Goal: Task Accomplishment & Management: Manage account settings

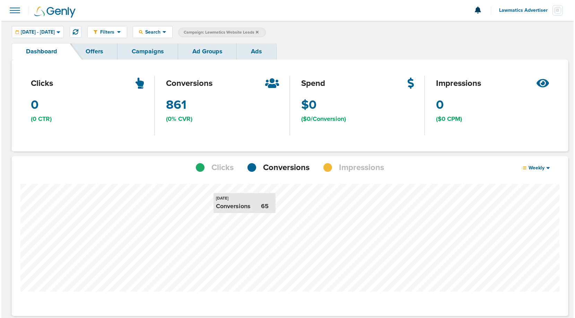
scroll to position [346179, 346167]
click at [150, 52] on link "Campaigns" at bounding box center [146, 51] width 61 height 16
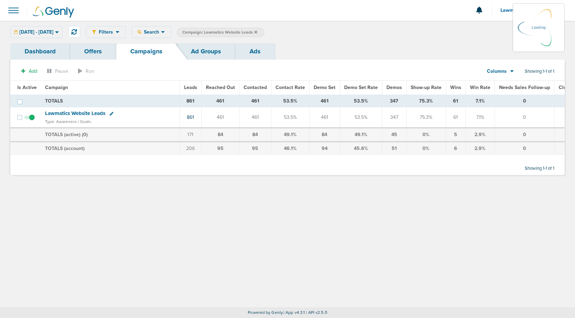
click at [50, 31] on div "[DATE] - [DATE] [DATE] [DATE] Last 7 Days Last 14 Days This Month Last Month Th…" at bounding box center [36, 32] width 52 height 12
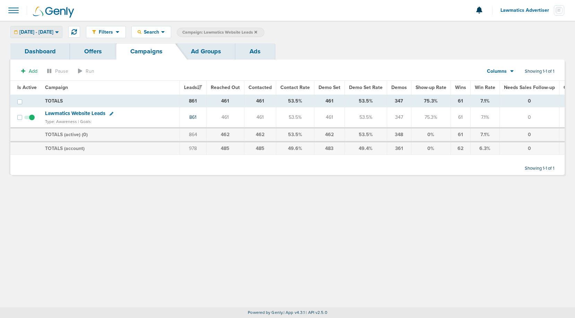
click at [50, 31] on span "[DATE] - [DATE]" at bounding box center [36, 32] width 34 height 5
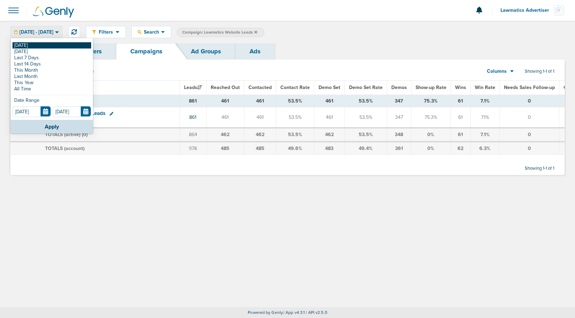
click at [39, 44] on link "[DATE]" at bounding box center [51, 45] width 79 height 6
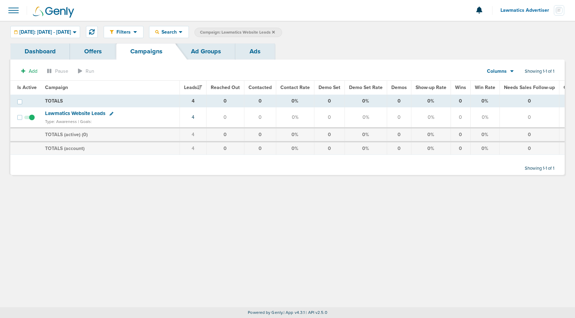
click at [275, 31] on icon at bounding box center [273, 32] width 3 height 3
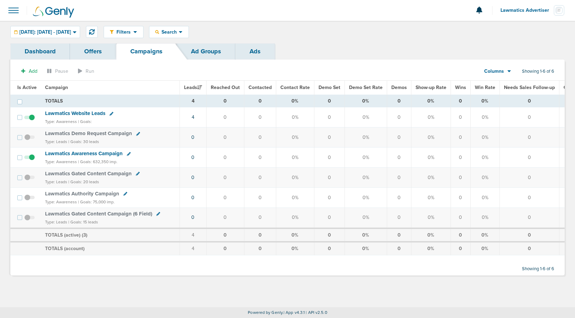
click at [523, 11] on span "Lawmatics Advertiser" at bounding box center [527, 10] width 53 height 5
click at [513, 29] on link "Sign Out" at bounding box center [529, 30] width 69 height 9
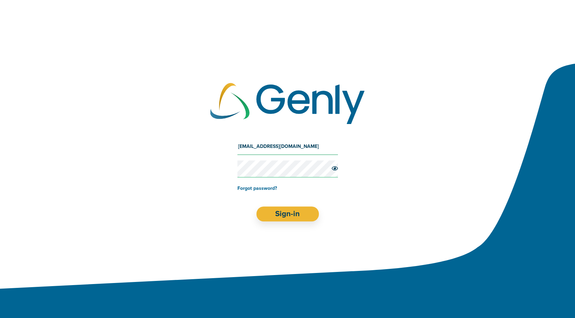
click at [291, 145] on input "[EMAIL_ADDRESS][DOMAIN_NAME]" at bounding box center [288, 146] width 101 height 17
type input "[EMAIL_ADDRESS][DOMAIN_NAME]"
click at [292, 213] on button "Sign-in" at bounding box center [287, 214] width 63 height 15
